Goal: Task Accomplishment & Management: Use online tool/utility

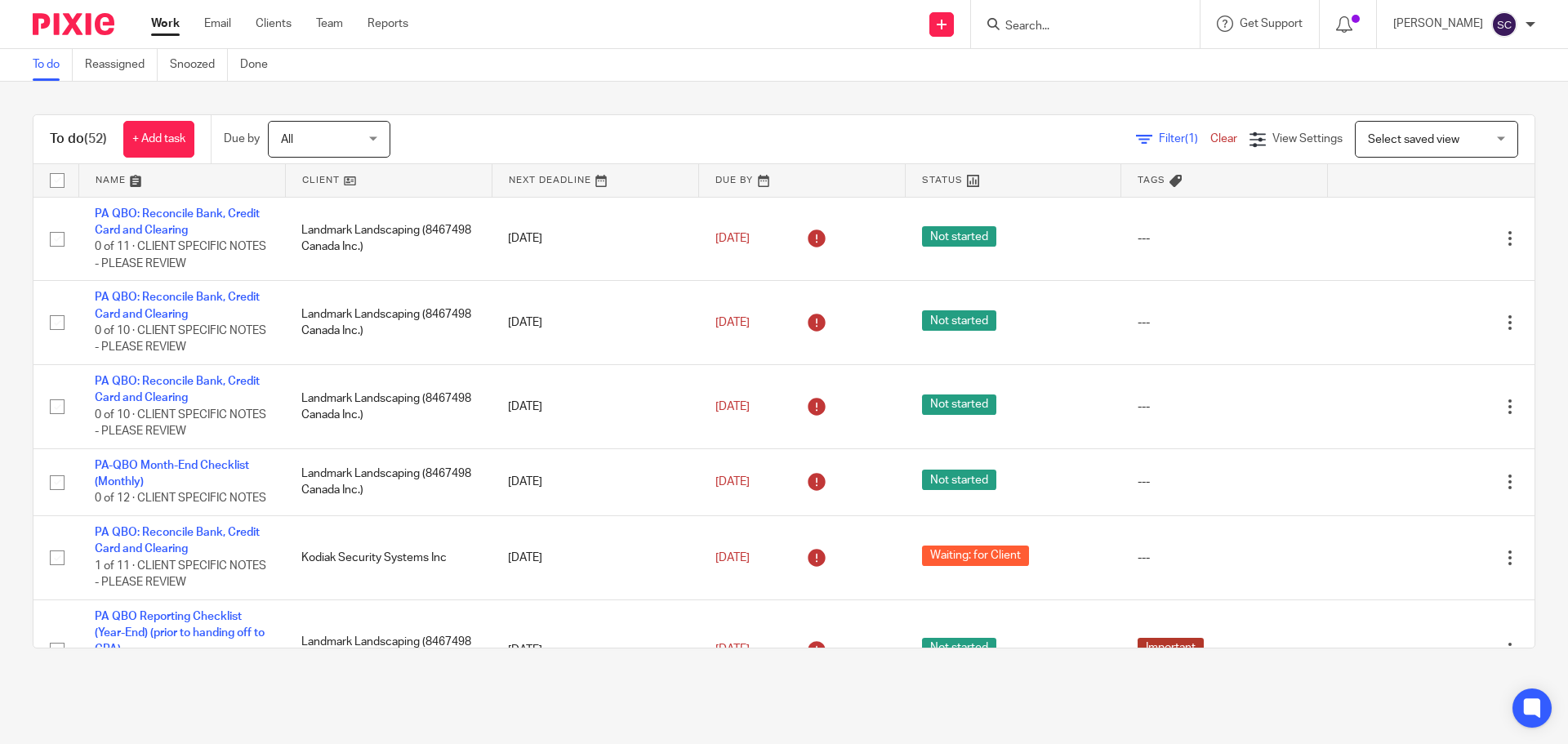
click at [1396, 142] on span "Select saved view" at bounding box center [1413, 139] width 92 height 12
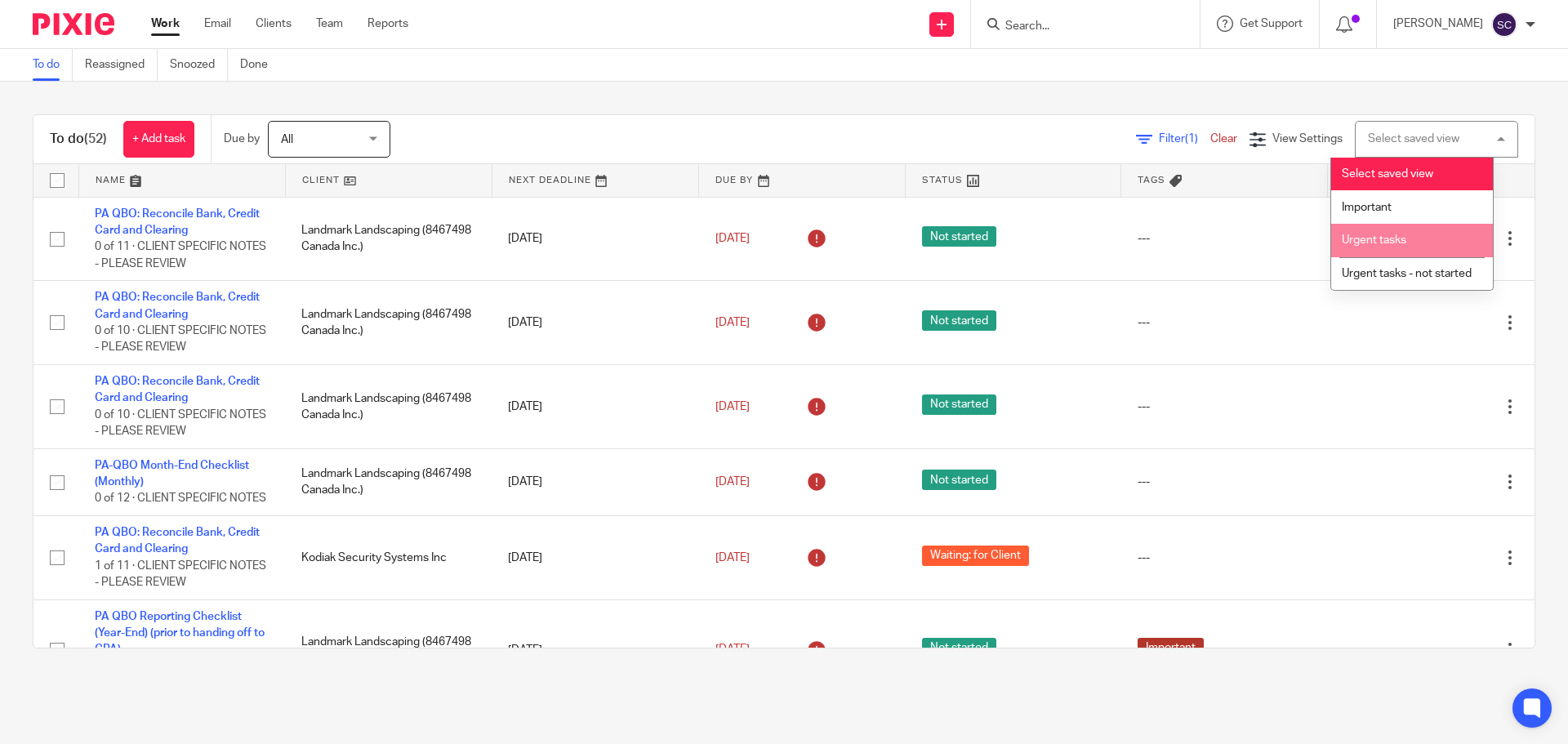
click at [1391, 240] on span "Urgent tasks" at bounding box center [1374, 240] width 64 height 12
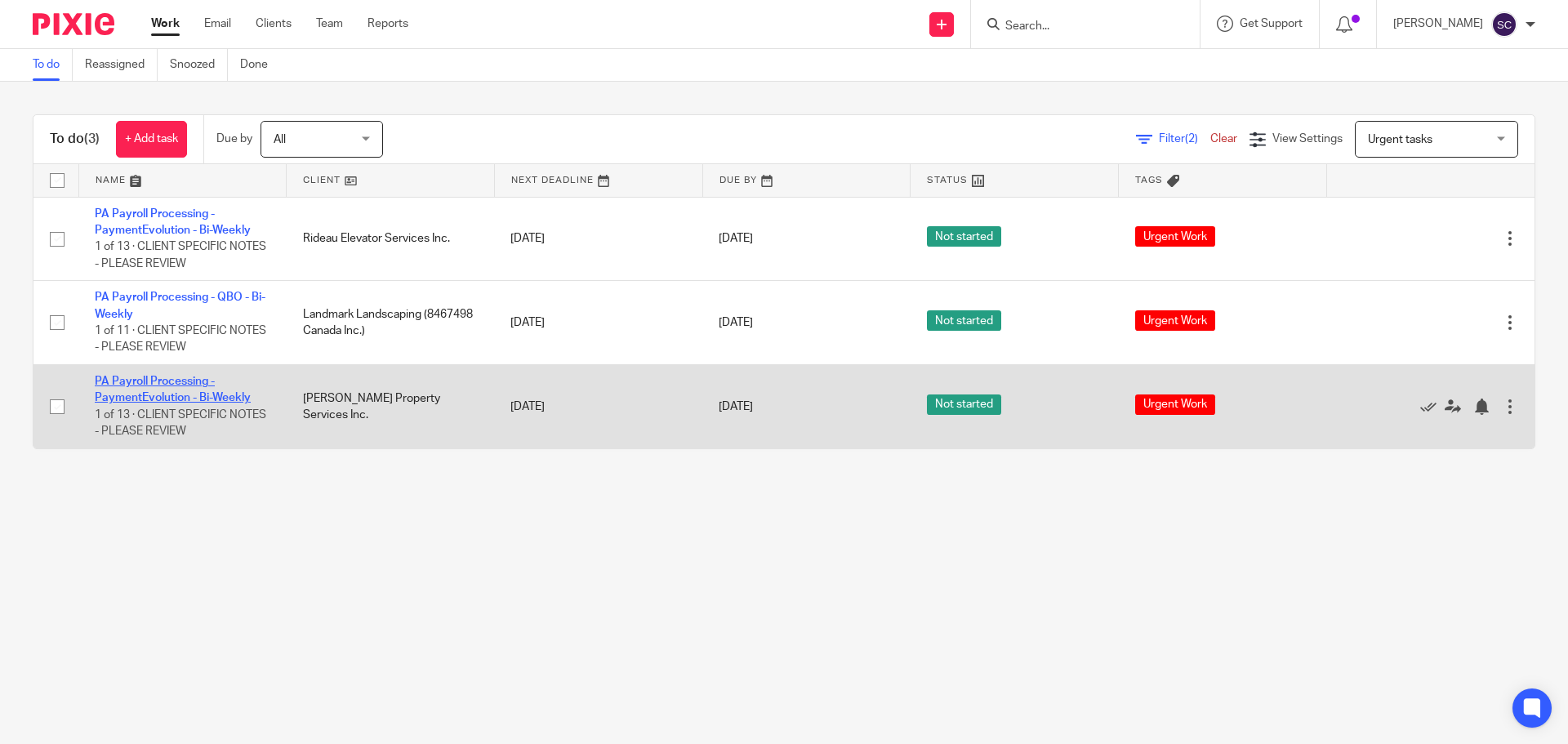
click at [115, 381] on link "PA Payroll Processing - PaymentEvolution - Bi-Weekly" at bounding box center [172, 389] width 156 height 28
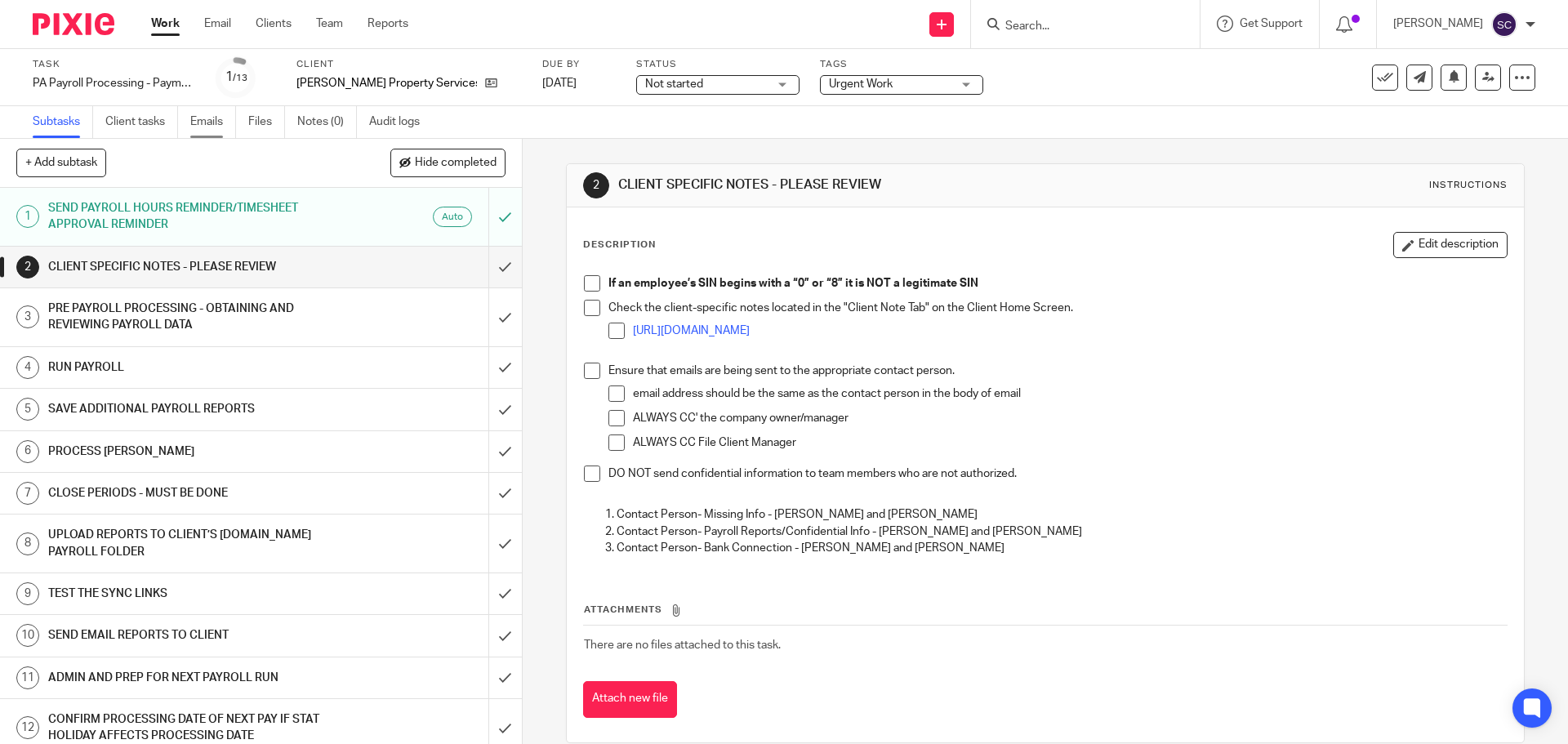
click at [206, 119] on link "Emails" at bounding box center [213, 122] width 45 height 32
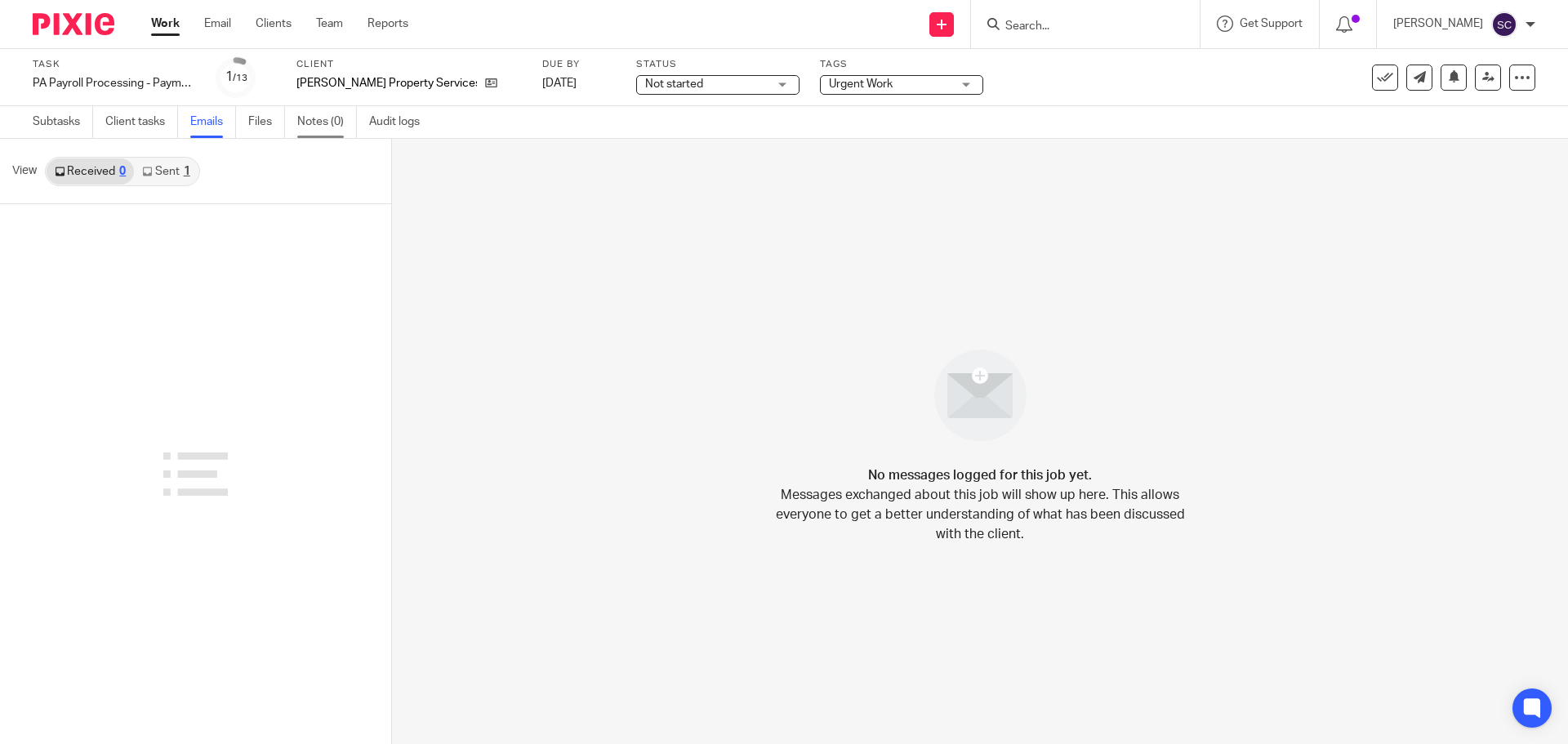
click at [313, 124] on link "Notes (0)" at bounding box center [327, 122] width 59 height 32
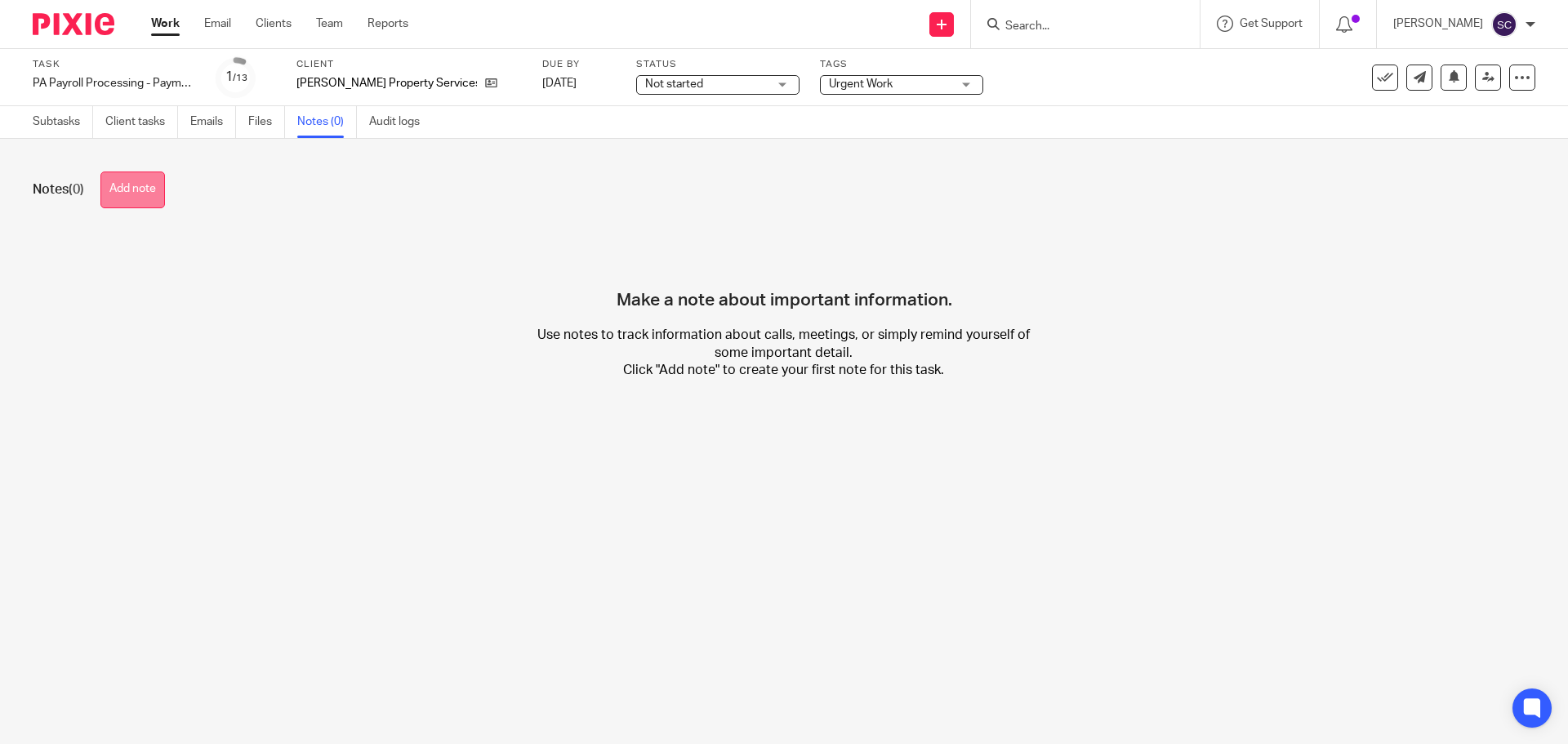
click at [144, 186] on button "Add note" at bounding box center [133, 190] width 64 height 37
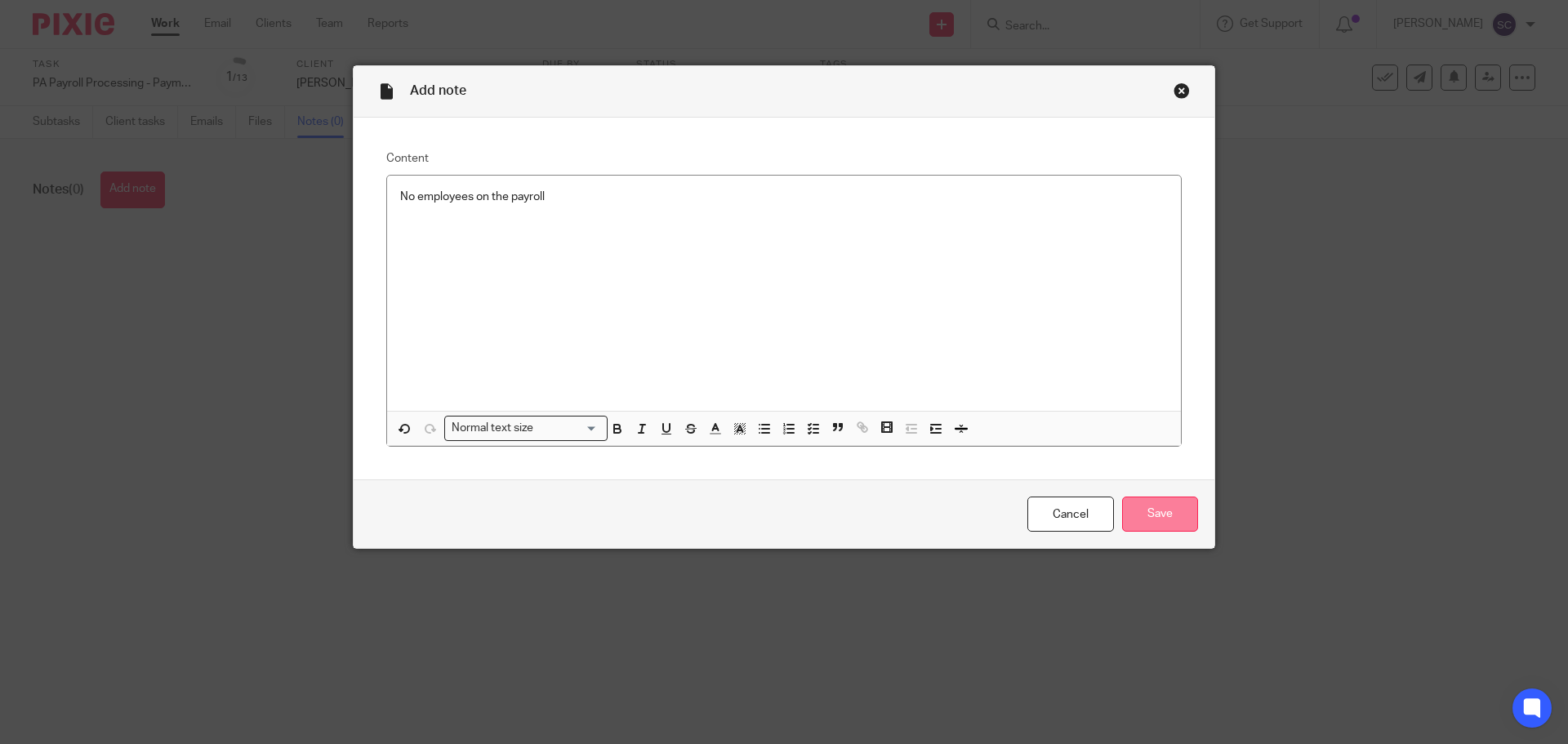
click at [1149, 518] on input "Save" at bounding box center [1160, 514] width 76 height 35
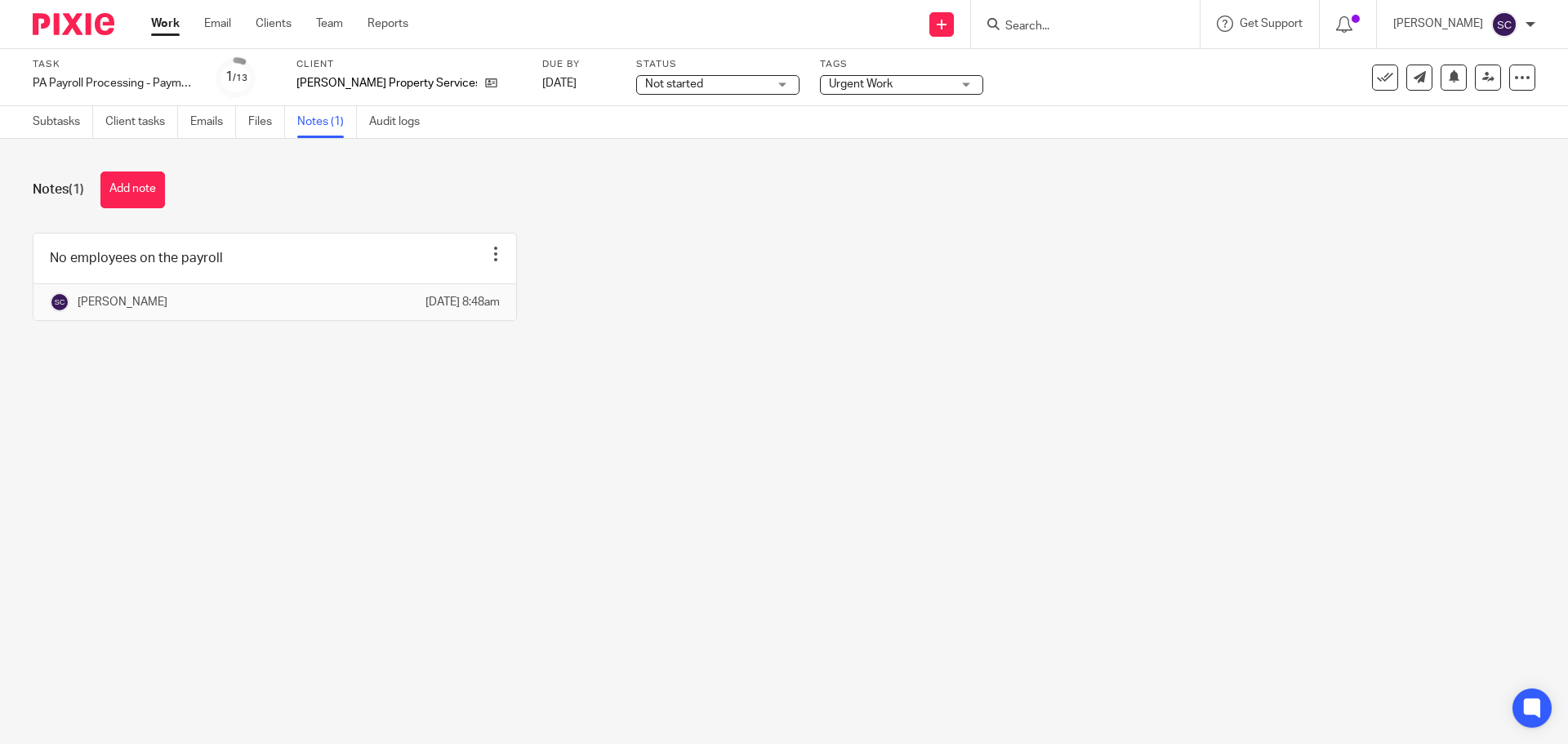
click at [162, 19] on link "Work" at bounding box center [165, 24] width 29 height 16
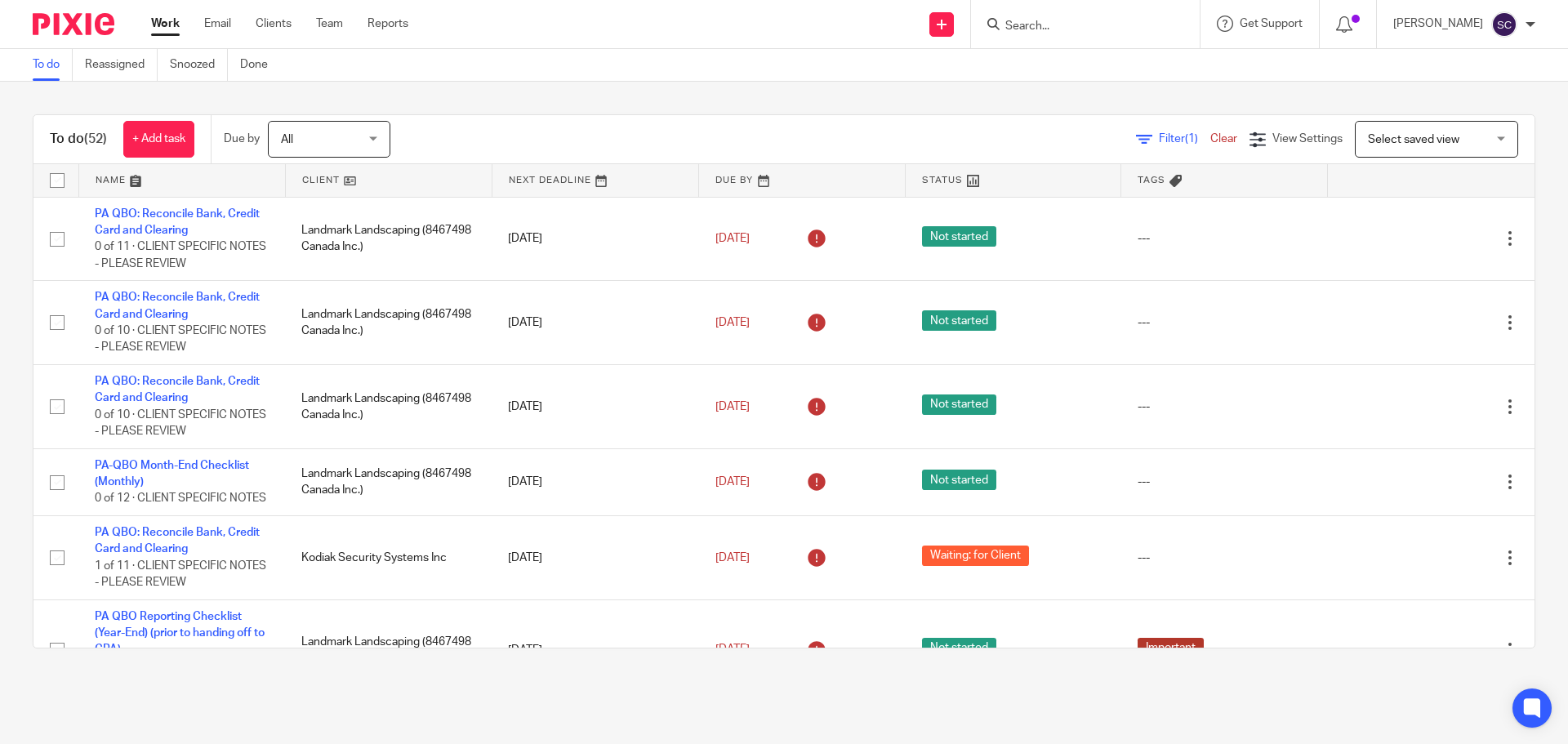
click at [1371, 141] on span "Select saved view" at bounding box center [1413, 139] width 92 height 12
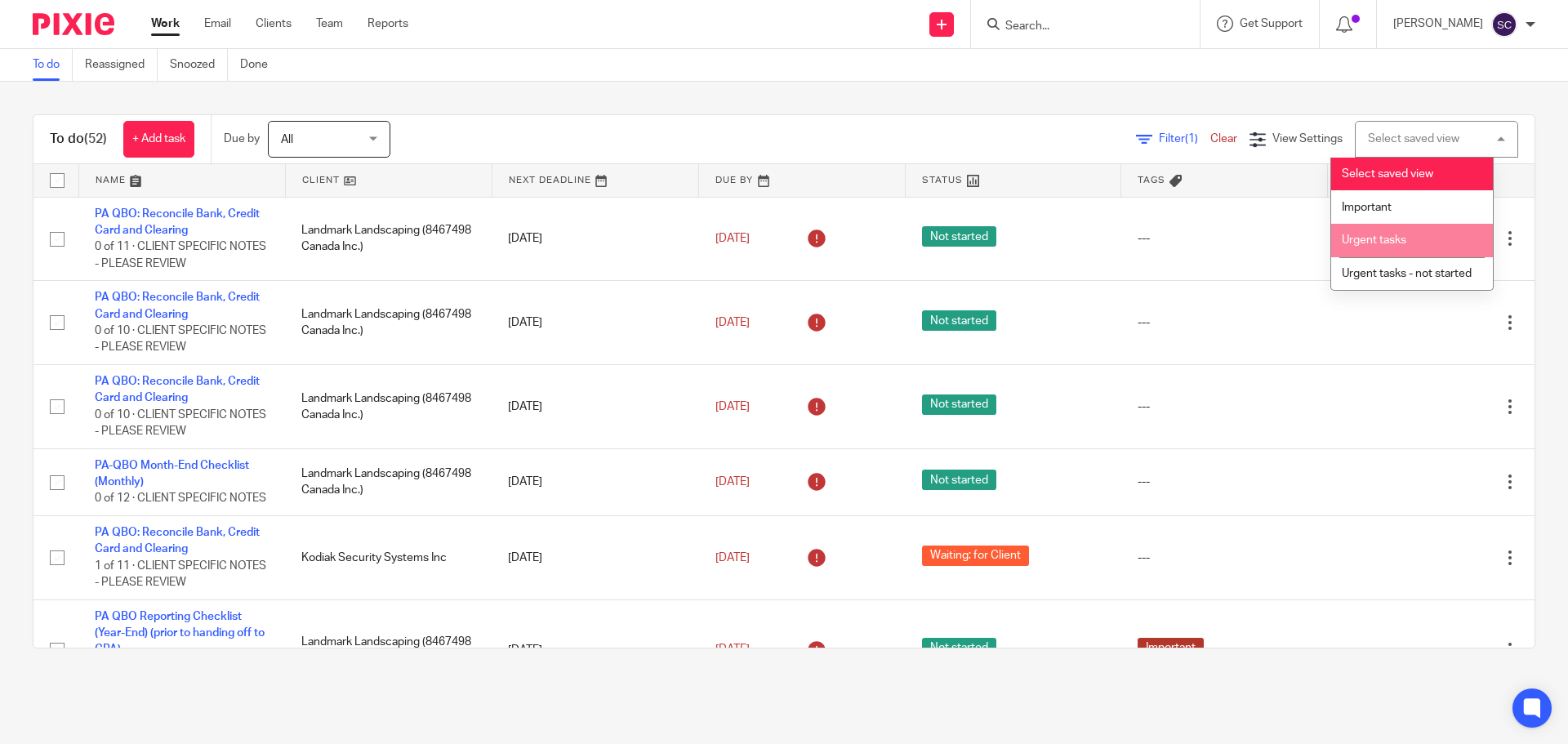
click at [1361, 242] on span "Urgent tasks" at bounding box center [1374, 240] width 64 height 12
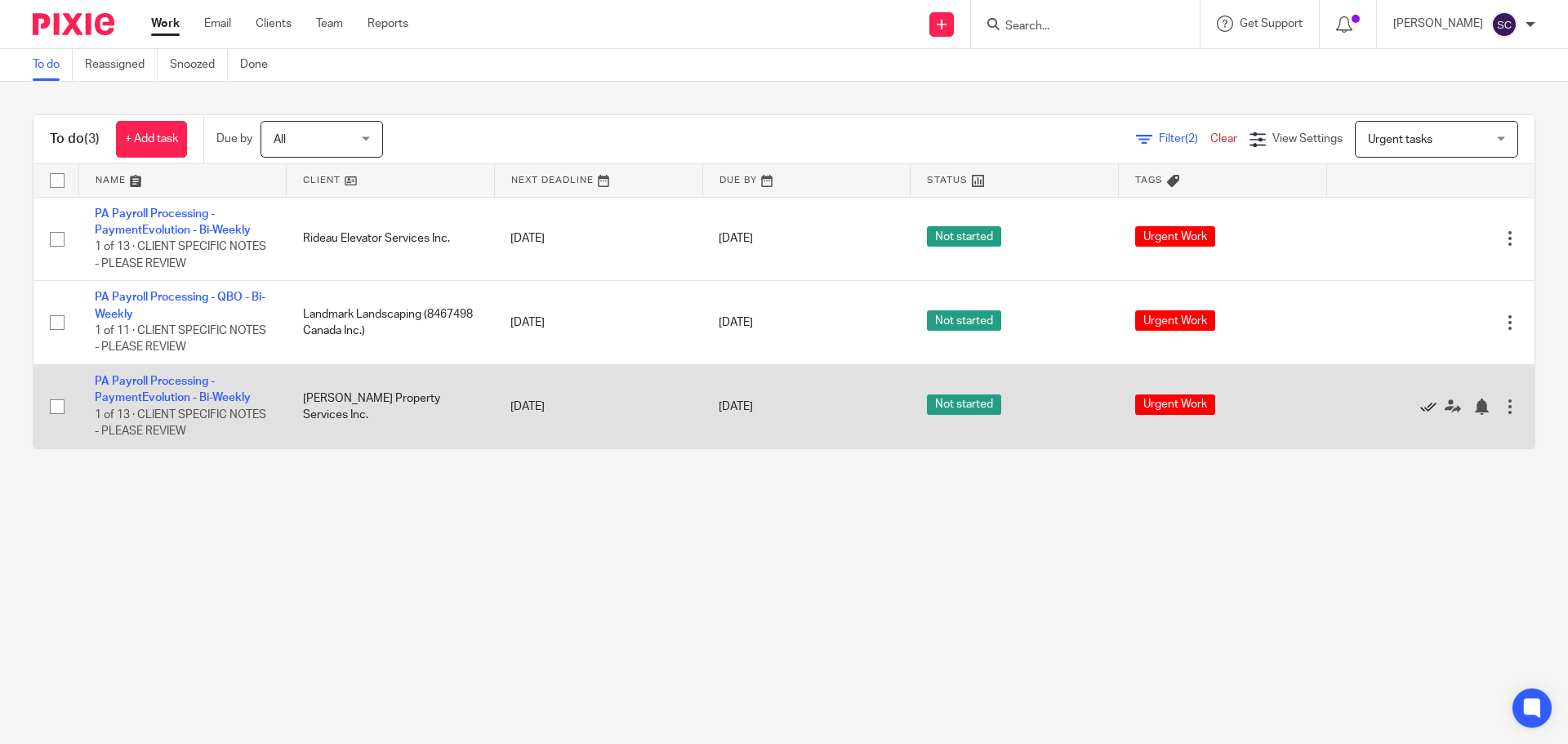
click at [1420, 407] on icon at bounding box center [1429, 407] width 16 height 16
